Goal: Obtain resource: Obtain resource

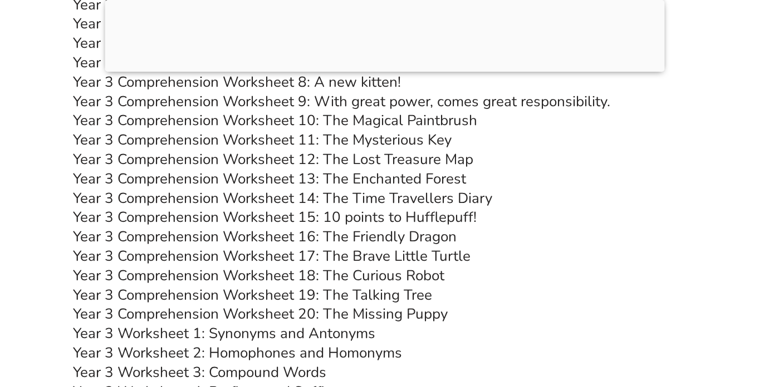
scroll to position [4060, 0]
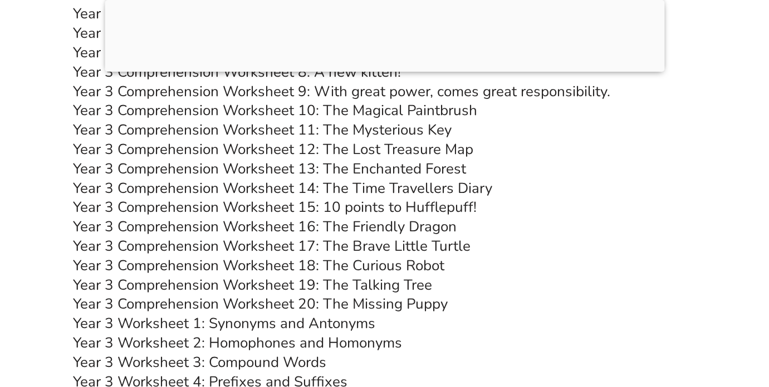
click at [384, 228] on link "Year 3 Comprehension Worksheet 16: The Friendly Dragon" at bounding box center [264, 226] width 383 height 19
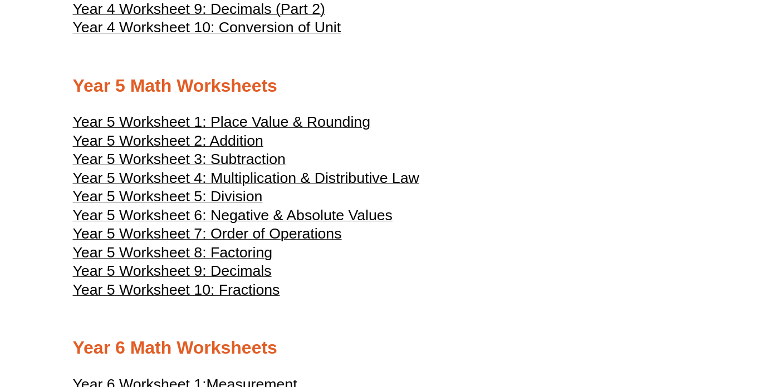
scroll to position [1598, 0]
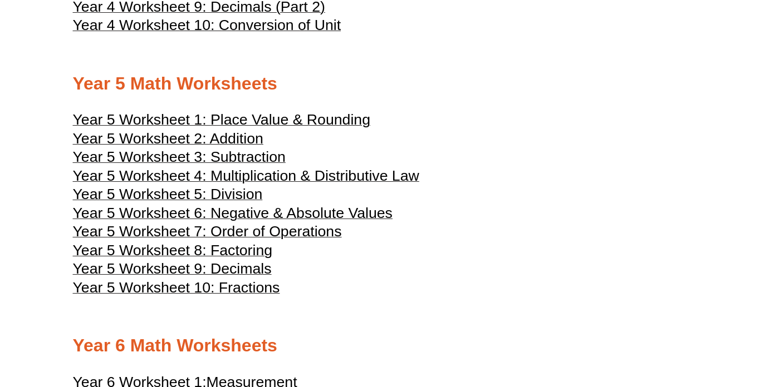
click at [242, 296] on span "Year 5 Worksheet 10: Fractions" at bounding box center [176, 287] width 207 height 17
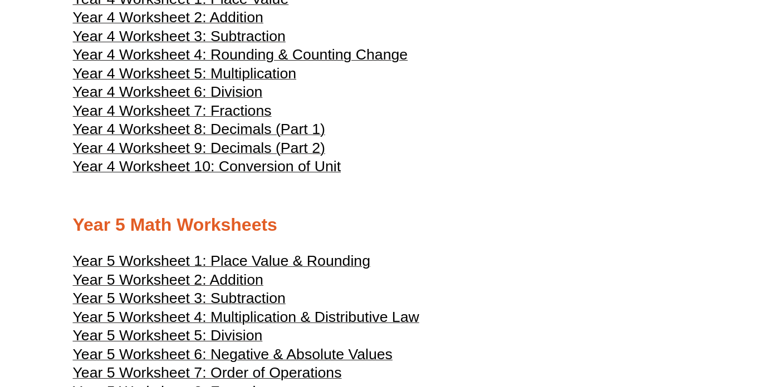
scroll to position [1365, 0]
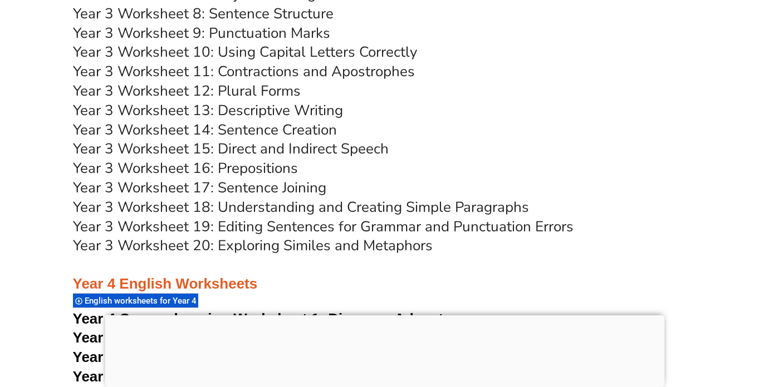
scroll to position [4420, 0]
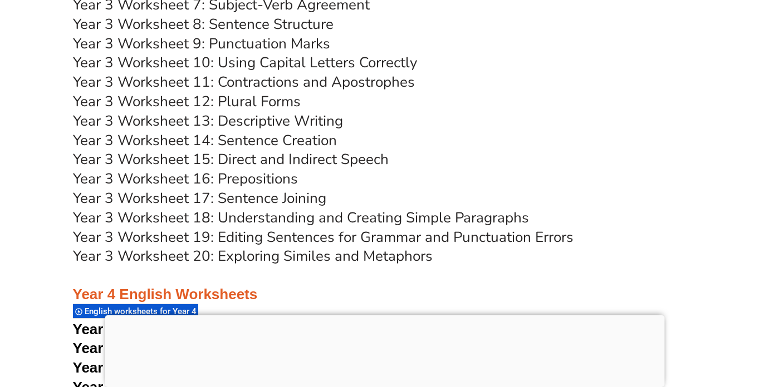
scroll to position [4395, 0]
click at [333, 119] on link "Year 3 Worksheet 13: Descriptive Writing" at bounding box center [208, 120] width 270 height 19
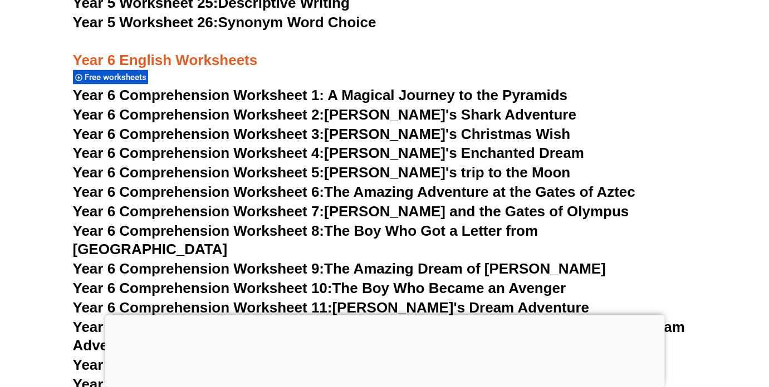
scroll to position [6302, 0]
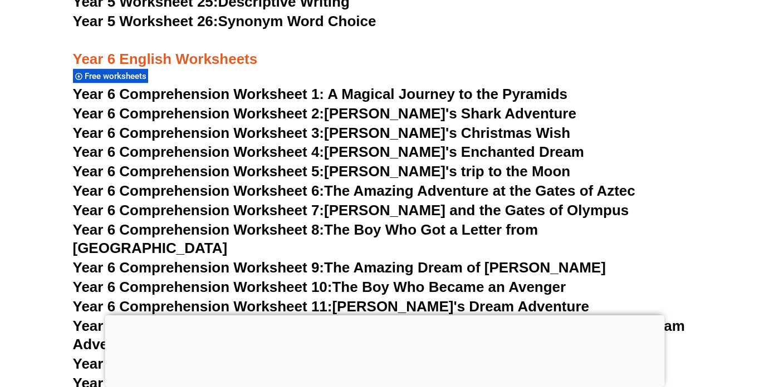
click at [488, 132] on link "Year 6 Comprehension Worksheet 3: Tommy's Christmas Wish" at bounding box center [322, 133] width 498 height 17
click at [387, 92] on span "Year 6 Comprehension Worksheet 1: A Magical Journey to the Pyramids" at bounding box center [320, 94] width 495 height 17
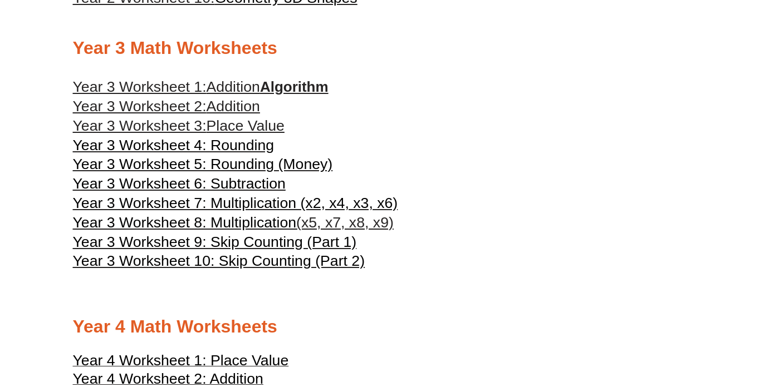
scroll to position [1094, 0]
